Goal: Information Seeking & Learning: Learn about a topic

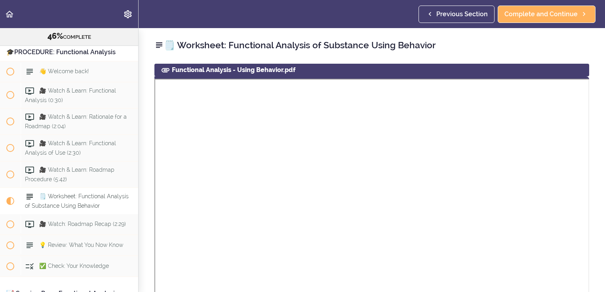
scroll to position [2456, 0]
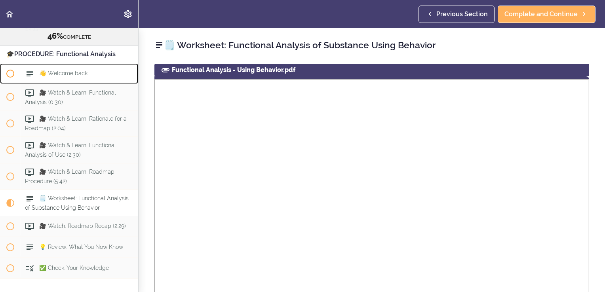
click at [53, 76] on span "👋 Welcome back!" at bounding box center [63, 73] width 49 height 6
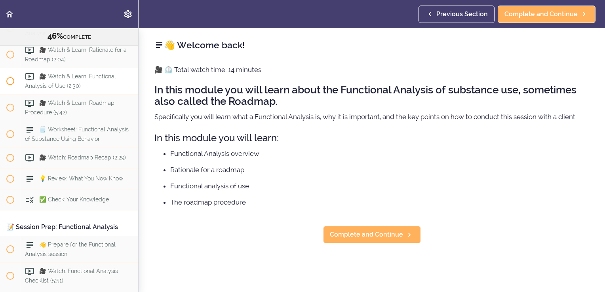
scroll to position [2528, 0]
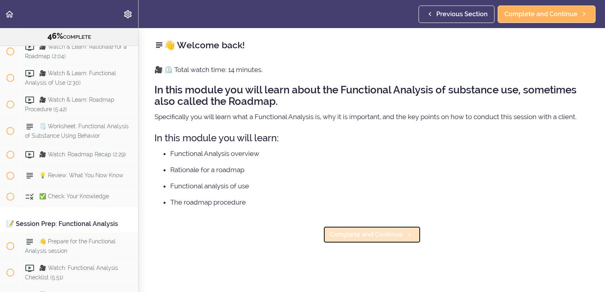
click at [348, 237] on span "Complete and Continue" at bounding box center [366, 234] width 73 height 9
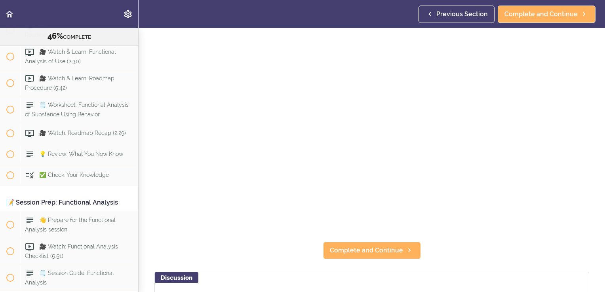
scroll to position [40, 0]
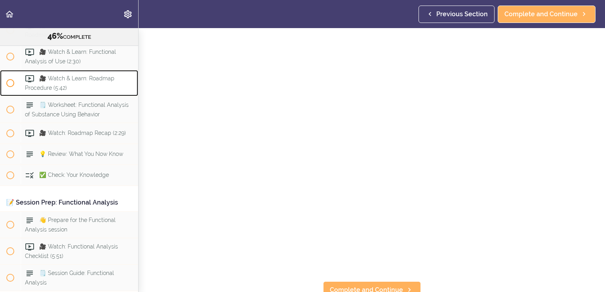
click at [2, 93] on span at bounding box center [10, 83] width 21 height 21
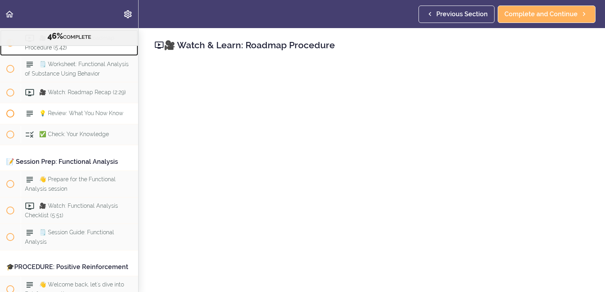
scroll to position [2496, 0]
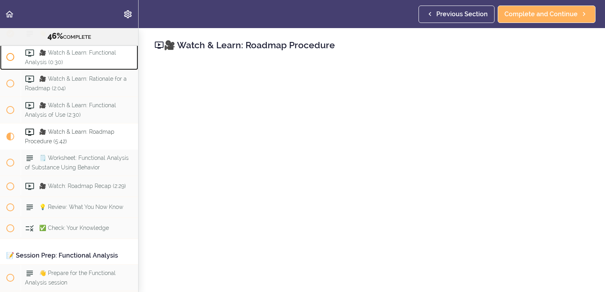
click at [76, 65] on span "🎥 Watch & Learn: Functional Analysis (0:30)" at bounding box center [70, 56] width 91 height 15
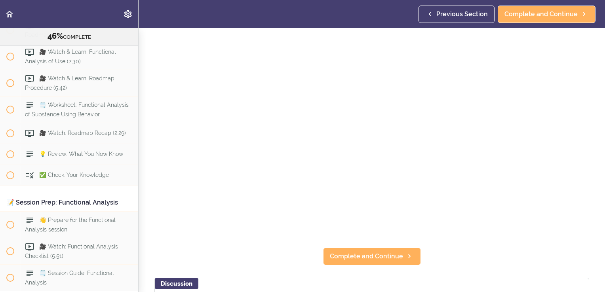
scroll to position [32, 0]
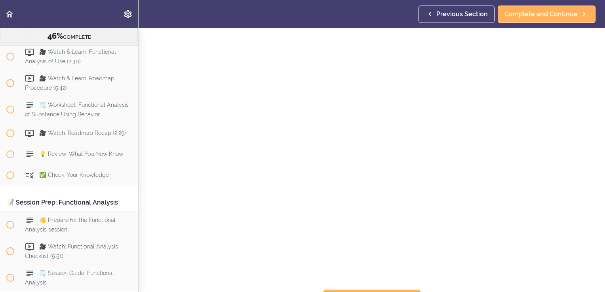
click at [30, 29] on use at bounding box center [29, 25] width 9 height 7
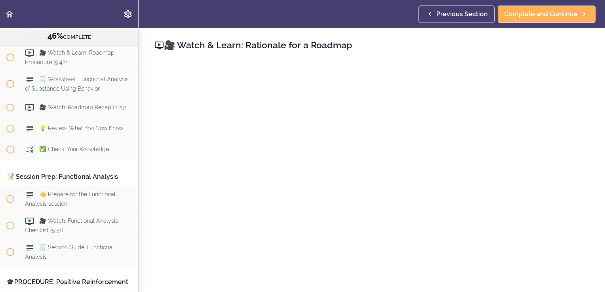
scroll to position [2575, 0]
click at [541, 15] on span "Complete and Continue" at bounding box center [540, 13] width 73 height 9
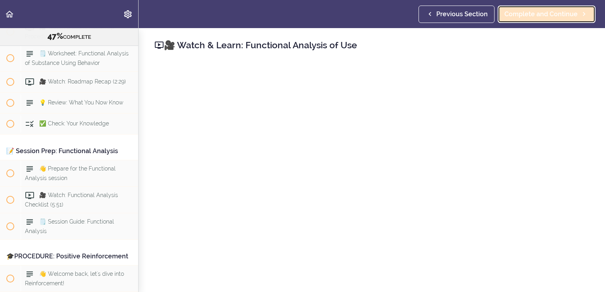
scroll to position [2602, 0]
click at [526, 13] on span "Complete and Continue" at bounding box center [540, 13] width 73 height 9
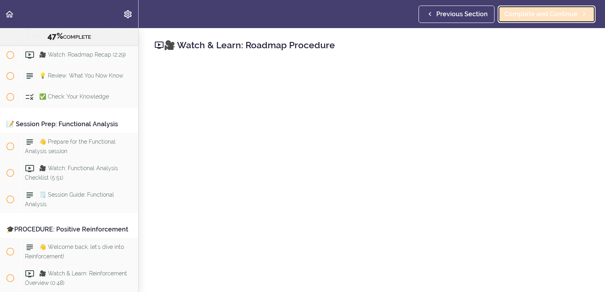
scroll to position [2629, 0]
